Goal: Transaction & Acquisition: Obtain resource

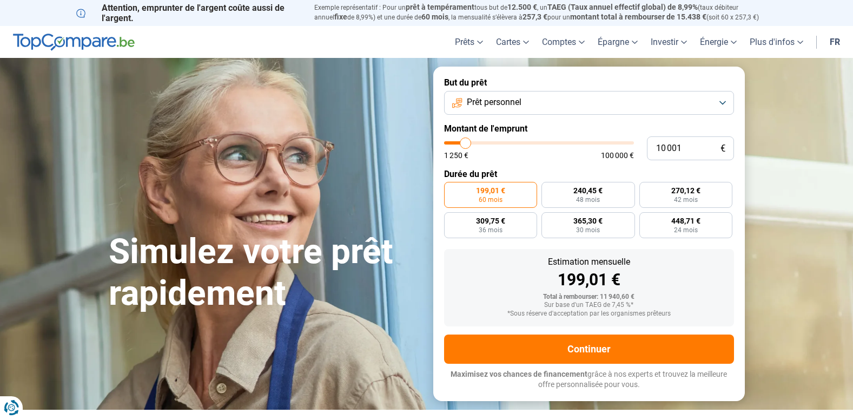
click at [516, 190] on label "199,01 € 60 mois" at bounding box center [491, 195] width 94 height 26
click at [451, 189] on input "199,01 € 60 mois" at bounding box center [447, 185] width 7 height 7
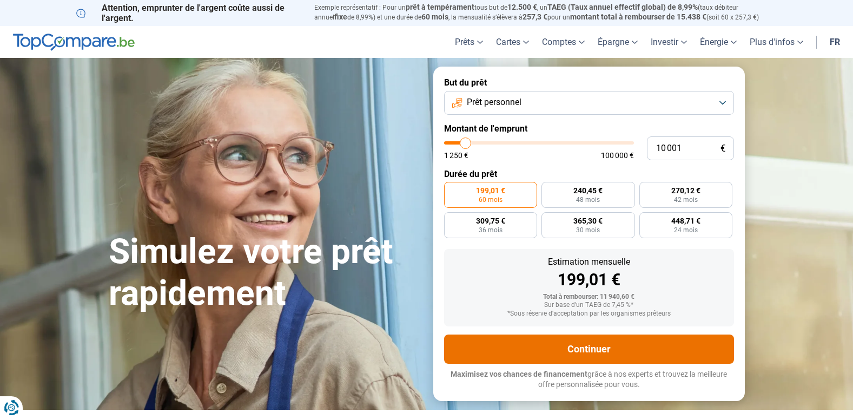
click at [589, 348] on button "Continuer" at bounding box center [589, 348] width 290 height 29
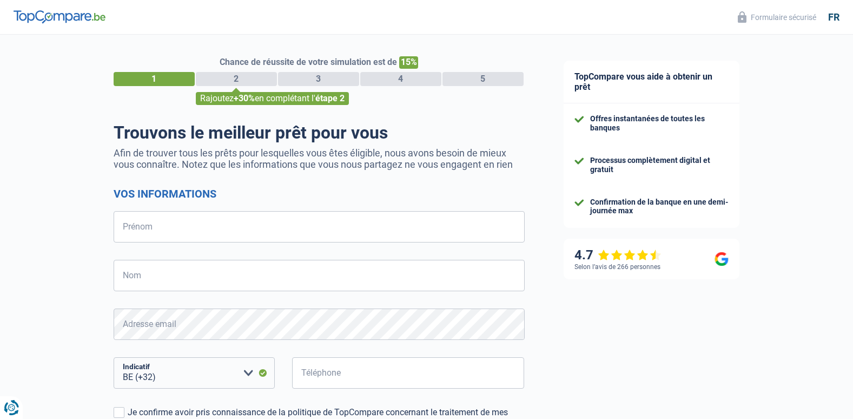
select select "32"
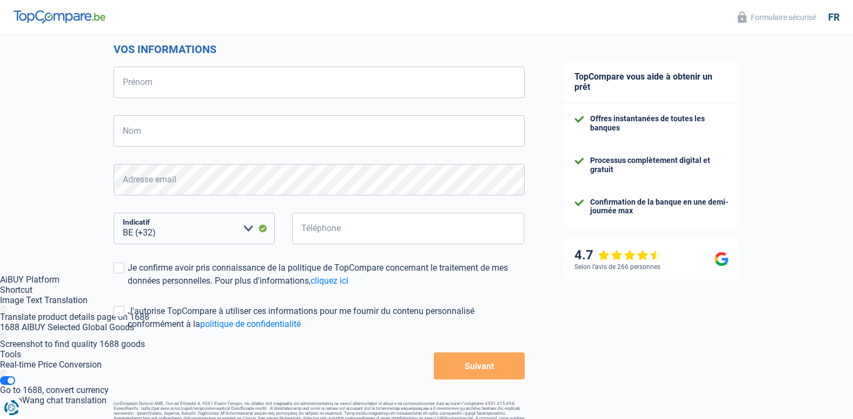
scroll to position [169, 0]
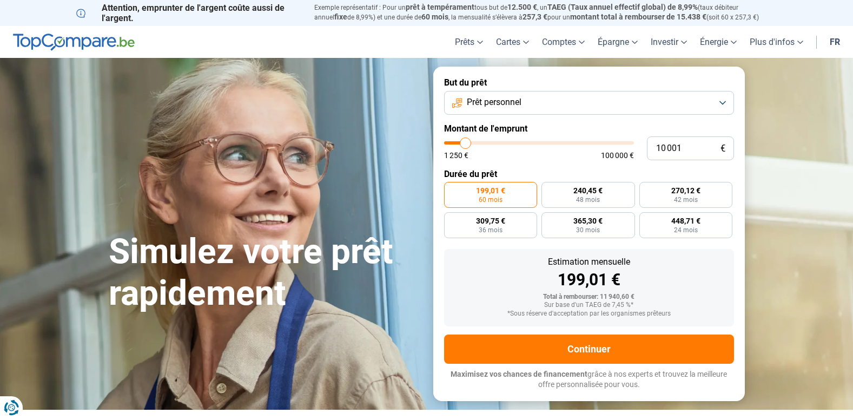
click at [721, 102] on button "Prêt personnel" at bounding box center [589, 103] width 290 height 24
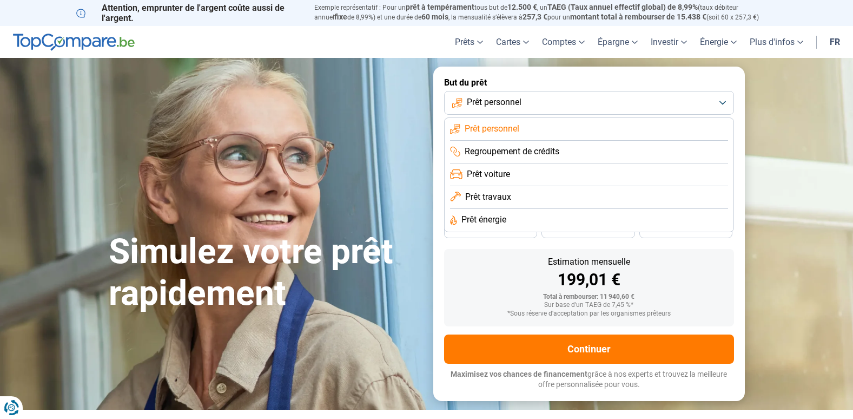
click at [498, 197] on span "Prêt travaux" at bounding box center [488, 197] width 46 height 12
